Goal: Task Accomplishment & Management: Manage account settings

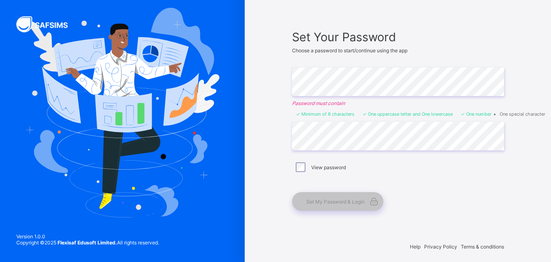
scroll to position [45, 0]
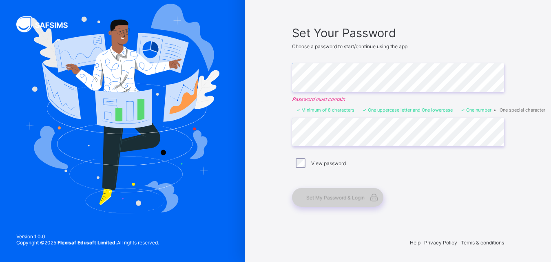
click at [369, 200] on span at bounding box center [374, 197] width 19 height 19
click at [378, 195] on icon at bounding box center [374, 197] width 11 height 10
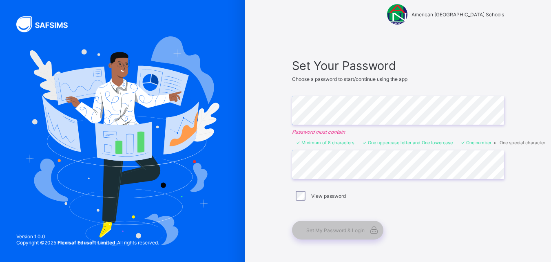
scroll to position [11, 0]
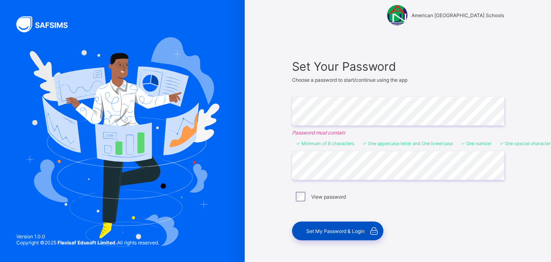
click at [336, 228] on span "Set My Password & Login" at bounding box center [336, 231] width 58 height 6
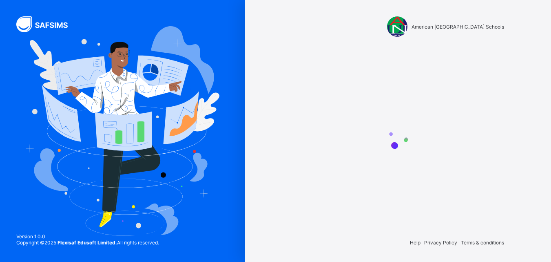
scroll to position [0, 0]
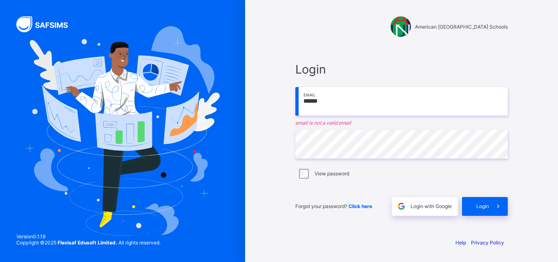
click at [334, 103] on input "******" at bounding box center [401, 101] width 212 height 29
type input "*"
type input "**********"
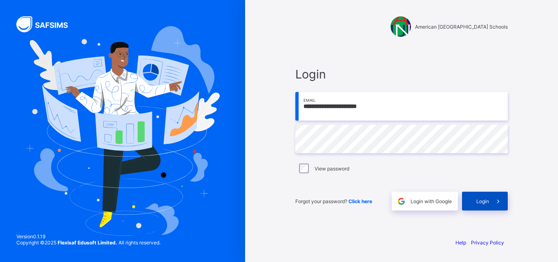
click at [481, 202] on span "Login" at bounding box center [482, 201] width 13 height 6
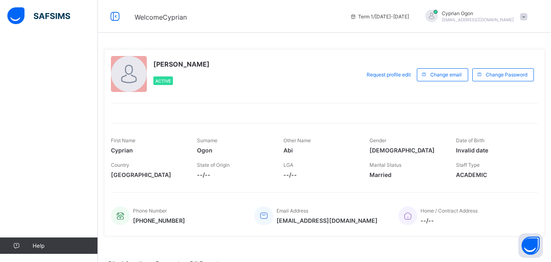
click at [208, 176] on span "--/--" at bounding box center [234, 174] width 74 height 7
click at [129, 79] on div at bounding box center [129, 74] width 36 height 36
